Goal: Navigation & Orientation: Find specific page/section

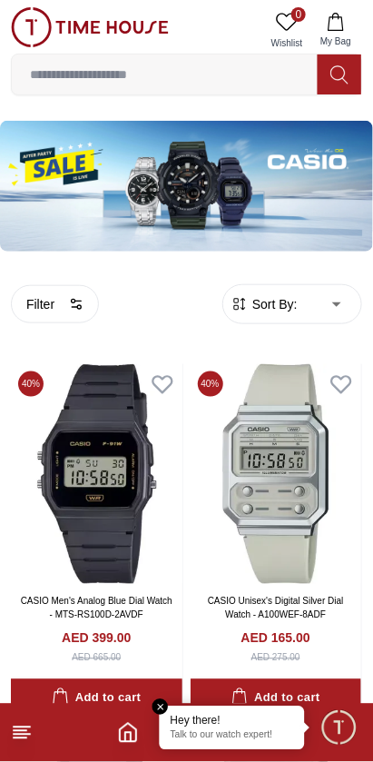
click at [32, 730] on icon at bounding box center [22, 733] width 22 height 22
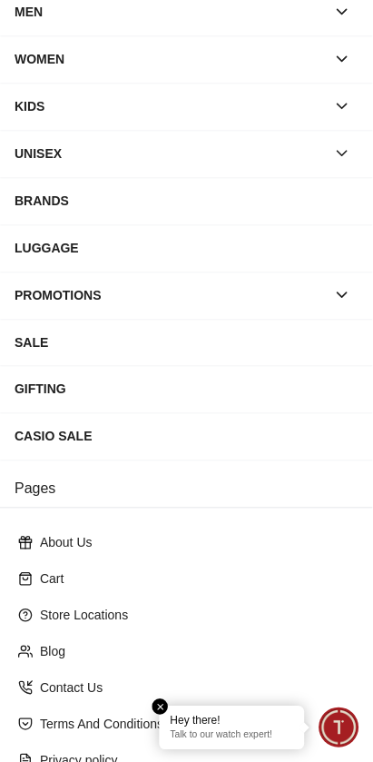
scroll to position [156, 0]
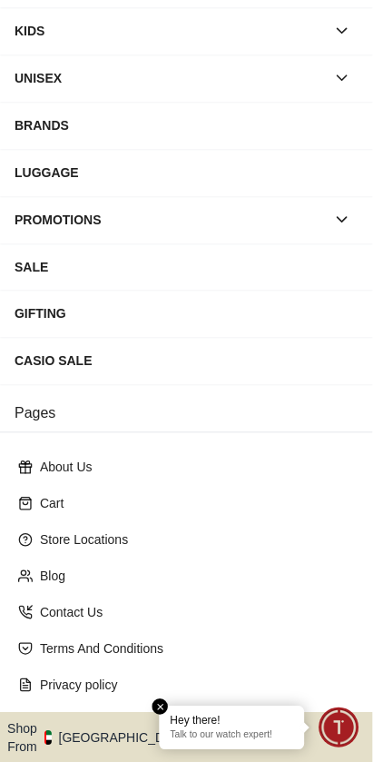
click at [110, 721] on button "Shop From [GEOGRAPHIC_DATA]" at bounding box center [105, 739] width 197 height 36
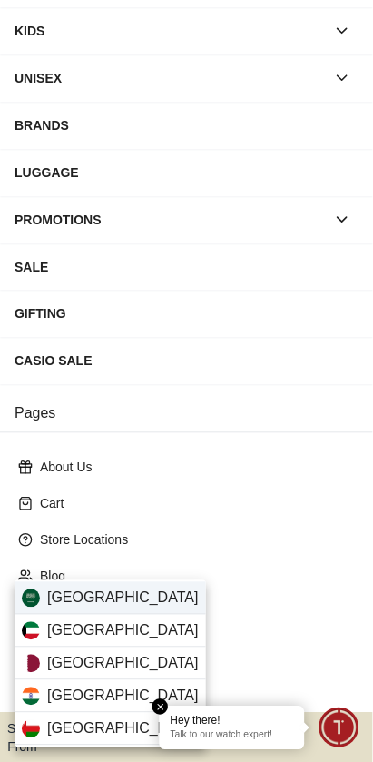
click at [132, 595] on div "[GEOGRAPHIC_DATA]" at bounding box center [111, 598] width 192 height 33
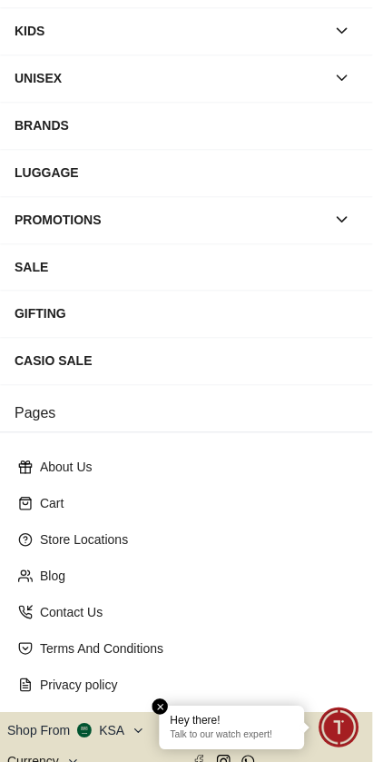
scroll to position [153, 0]
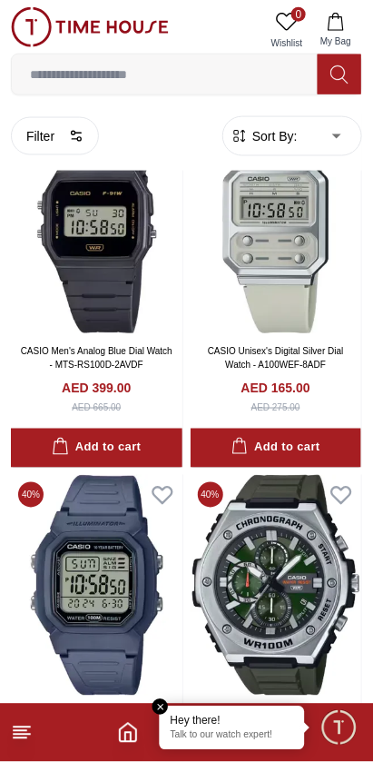
scroll to position [251, 0]
click at [165, 710] on em "Close tooltip" at bounding box center [161, 708] width 16 height 16
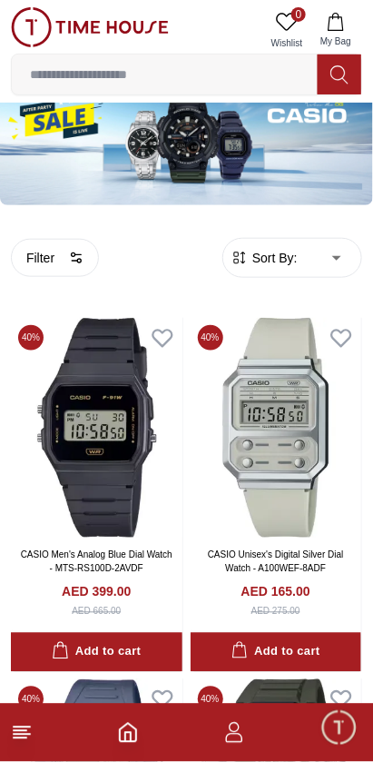
scroll to position [0, 0]
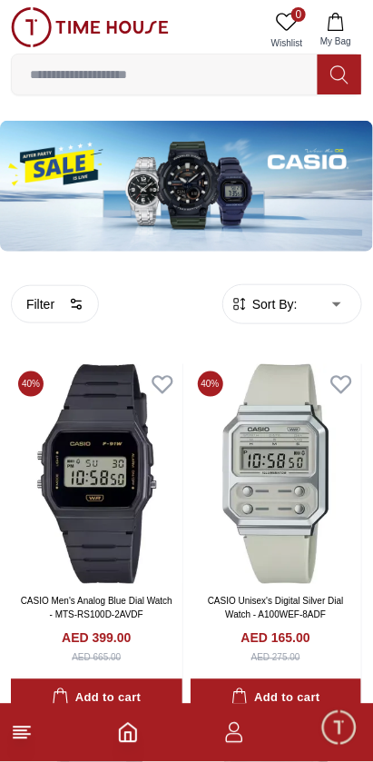
click at [27, 732] on icon at bounding box center [22, 733] width 22 height 22
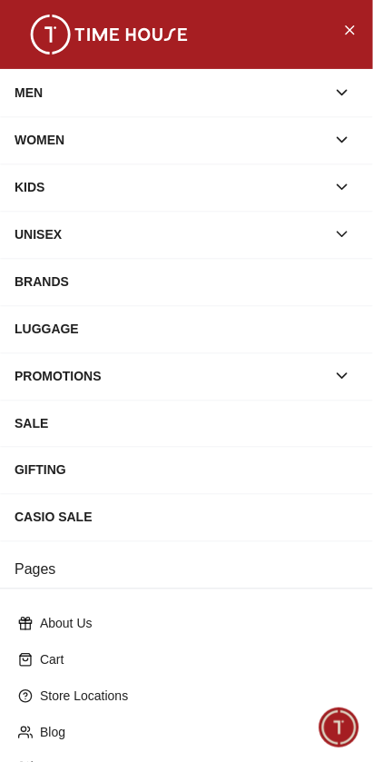
click at [29, 142] on div "WOMEN" at bounding box center [171, 140] width 312 height 33
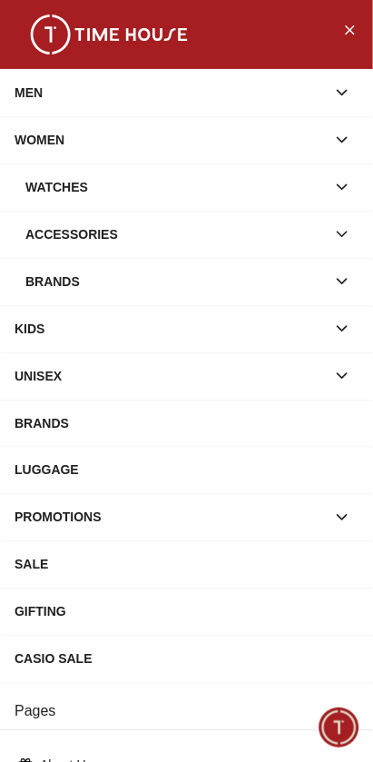
click at [42, 186] on div "Watches" at bounding box center [175, 187] width 301 height 33
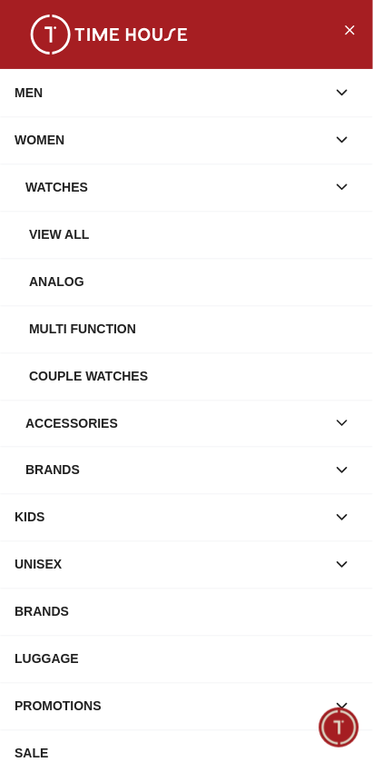
click at [40, 322] on div "Multi Function" at bounding box center [194, 329] width 330 height 33
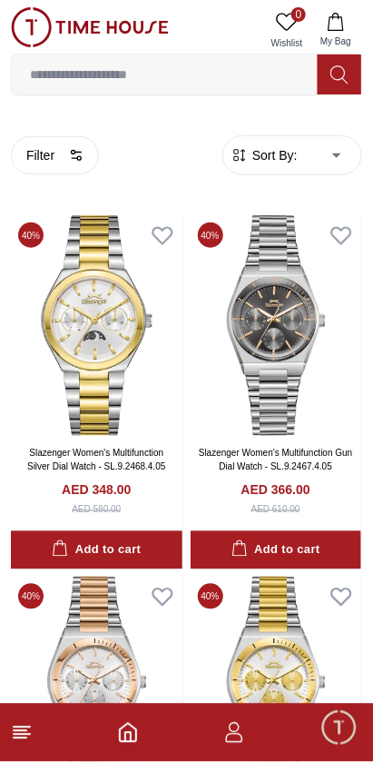
click at [19, 731] on line at bounding box center [20, 731] width 13 height 0
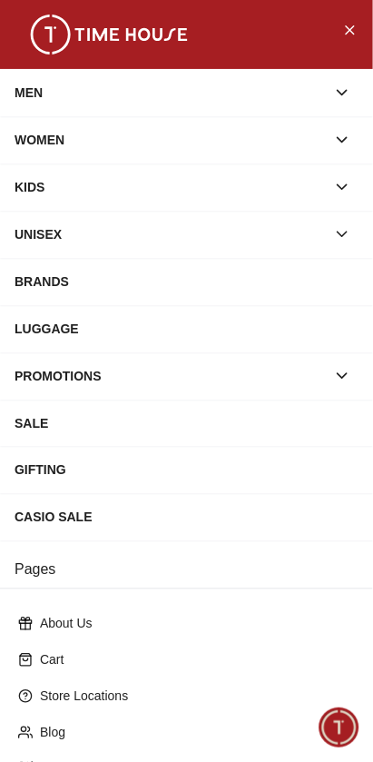
scroll to position [156, 0]
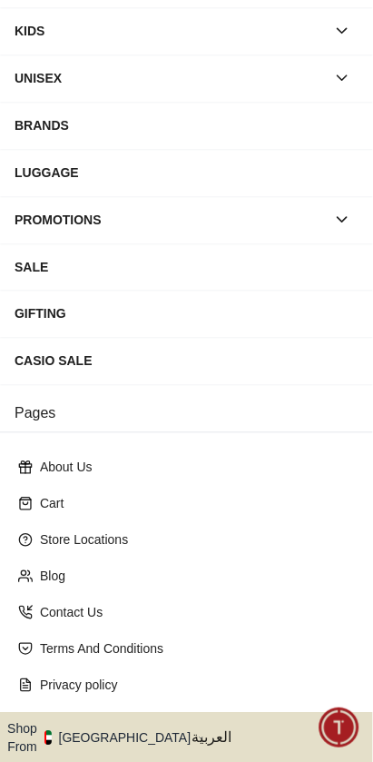
click at [83, 721] on button "Shop From [GEOGRAPHIC_DATA]" at bounding box center [105, 739] width 197 height 36
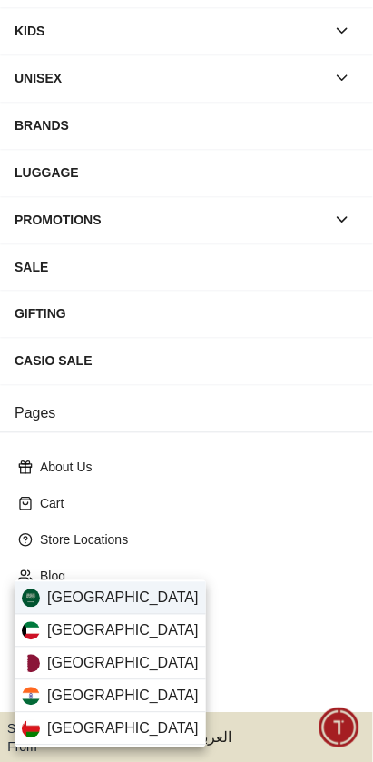
click at [35, 600] on img at bounding box center [31, 599] width 18 height 18
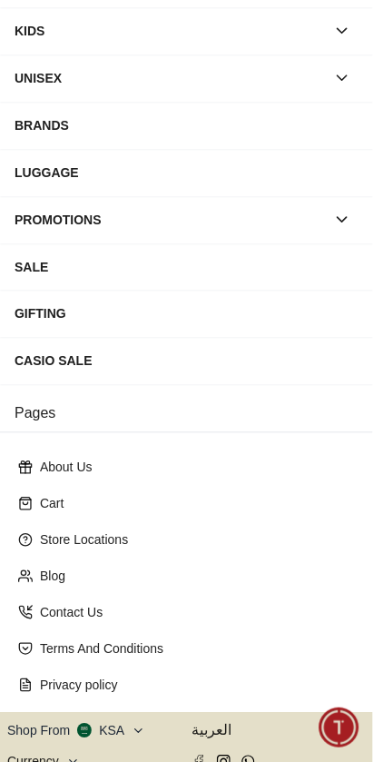
scroll to position [153, 0]
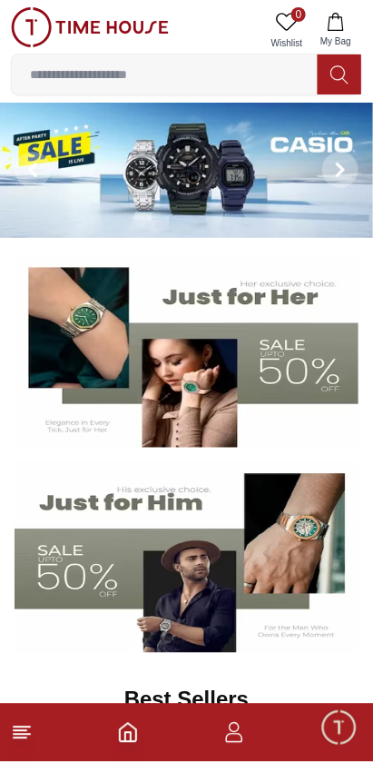
click at [201, 396] on img at bounding box center [187, 352] width 344 height 192
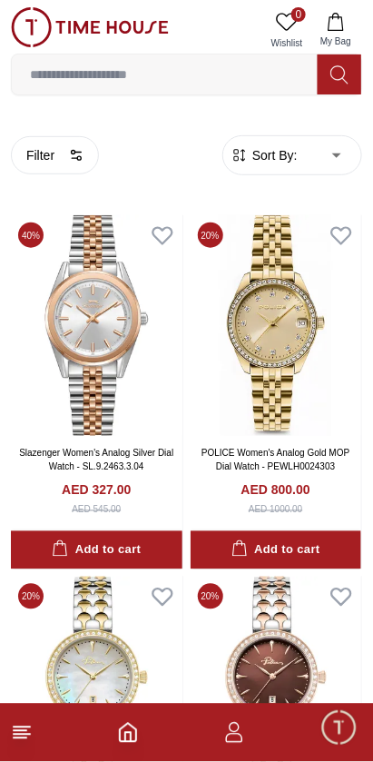
click at [24, 730] on icon at bounding box center [22, 733] width 22 height 22
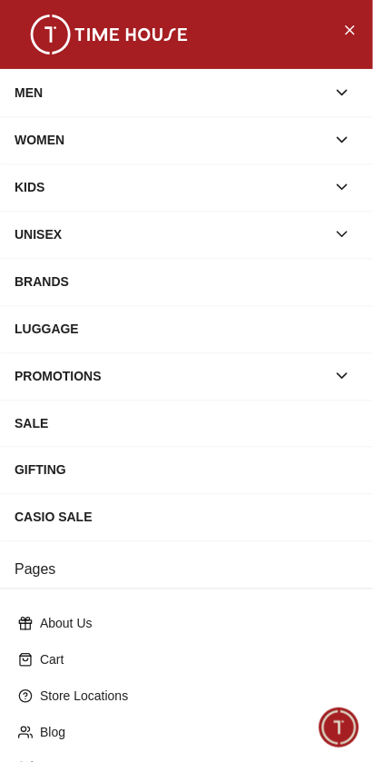
scroll to position [156, 0]
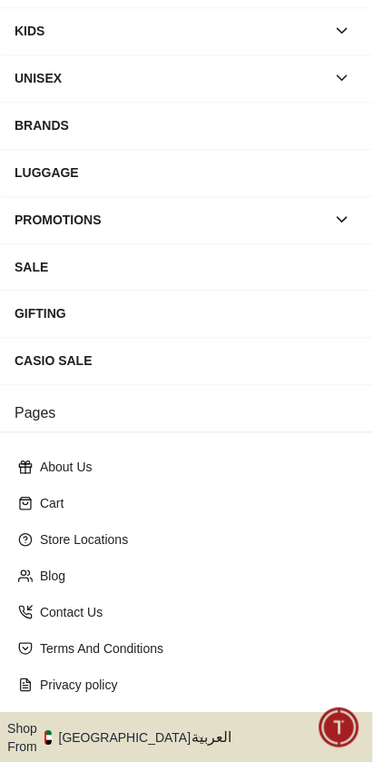
click at [101, 721] on button "Shop From [GEOGRAPHIC_DATA]" at bounding box center [105, 739] width 197 height 36
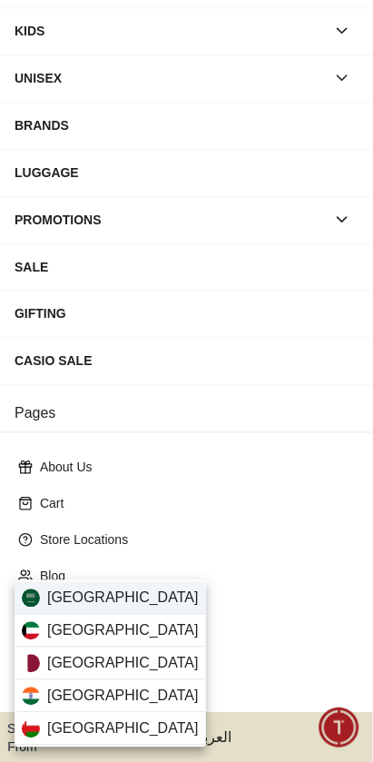
click at [140, 600] on div "[GEOGRAPHIC_DATA]" at bounding box center [111, 598] width 192 height 33
